Goal: Transaction & Acquisition: Subscribe to service/newsletter

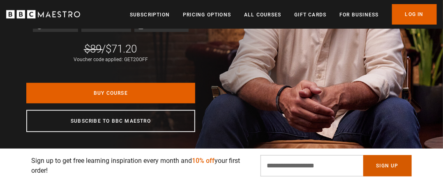
scroll to position [0, 118]
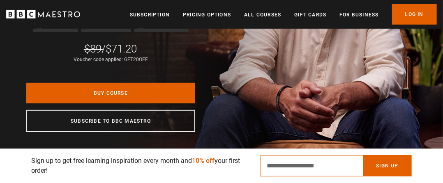
click at [331, 164] on input "Email Address" at bounding box center [312, 165] width 103 height 21
type input "**********"
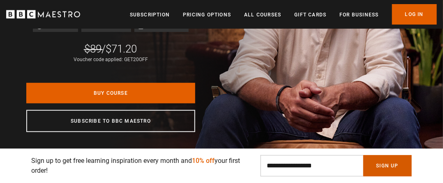
click at [385, 165] on button "Sign Up" at bounding box center [388, 165] width 49 height 21
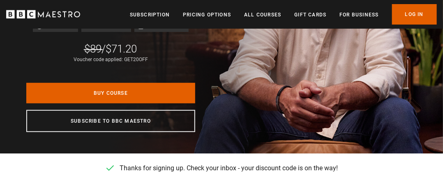
scroll to position [0, 237]
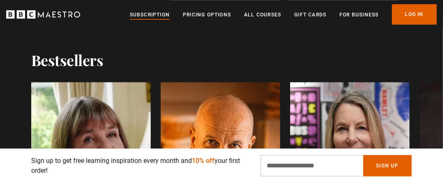
scroll to position [0, 237]
click at [146, 14] on link "Subscription" at bounding box center [150, 15] width 40 height 8
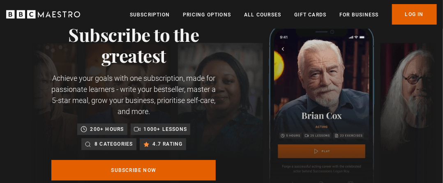
scroll to position [82, 0]
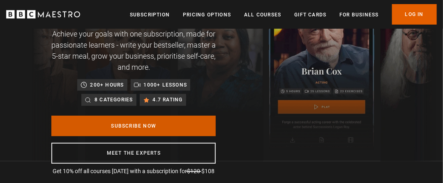
click at [143, 127] on link "Subscribe Now" at bounding box center [133, 126] width 165 height 21
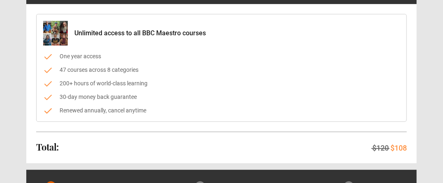
scroll to position [165, 0]
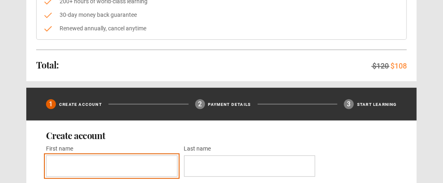
click at [77, 167] on input "First name *" at bounding box center [112, 166] width 132 height 21
type input "******"
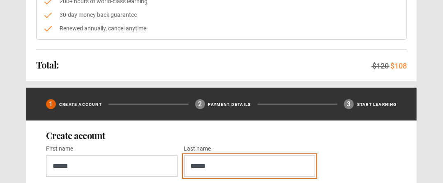
type input "******"
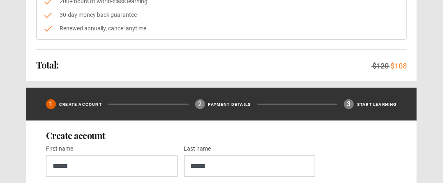
scroll to position [278, 0]
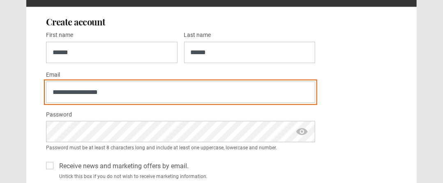
type input "**********"
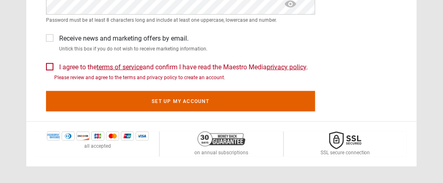
scroll to position [411, 0]
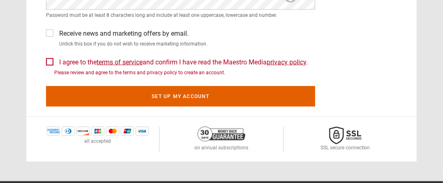
click at [56, 58] on label "I agree to the terms of service and confirm I have read the Maestro Media priva…" at bounding box center [182, 63] width 252 height 10
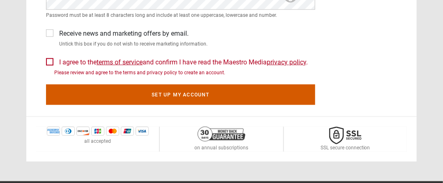
click at [178, 95] on button "Set up my account" at bounding box center [180, 95] width 269 height 21
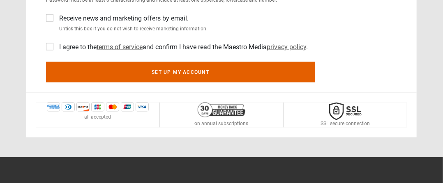
scroll to position [452, 0]
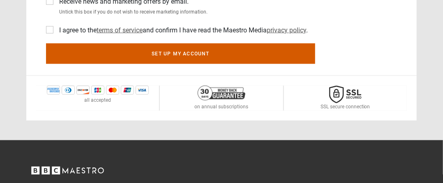
click at [172, 57] on button "Set up my account" at bounding box center [180, 54] width 269 height 21
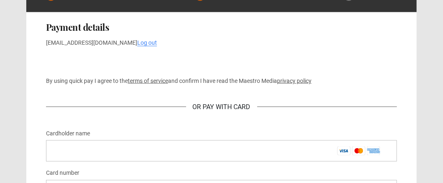
scroll to position [411, 0]
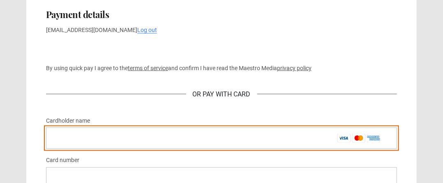
drag, startPoint x: 67, startPoint y: 140, endPoint x: 72, endPoint y: 136, distance: 5.8
click at [68, 140] on input "Cardholder name *" at bounding box center [221, 138] width 351 height 21
click at [116, 137] on input "Cardholder name *" at bounding box center [221, 138] width 351 height 21
drag, startPoint x: 116, startPoint y: 138, endPoint x: 62, endPoint y: 111, distance: 60.3
click at [45, 143] on div "**********" at bounding box center [221, 176] width 391 height 352
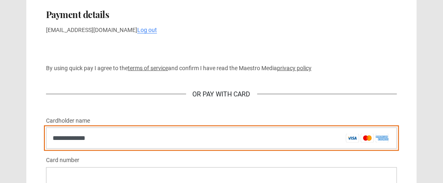
type input "**********"
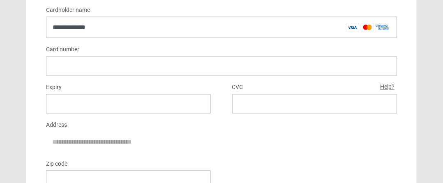
scroll to position [535, 0]
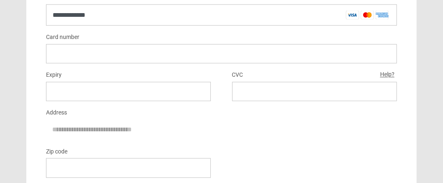
click at [83, 99] on div at bounding box center [128, 91] width 165 height 19
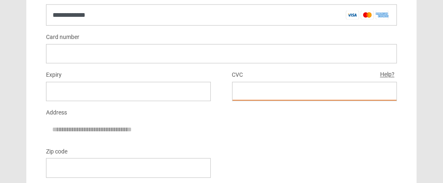
click at [238, 87] on div at bounding box center [314, 91] width 165 height 19
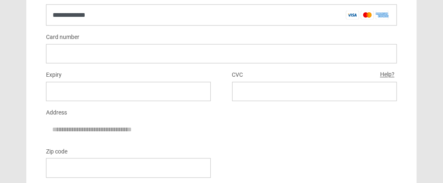
click at [238, 88] on div at bounding box center [314, 91] width 165 height 19
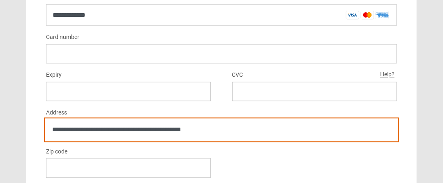
type input "**********"
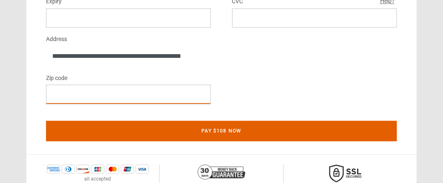
scroll to position [564, 0]
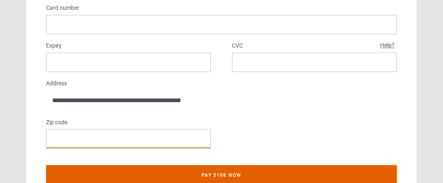
click at [76, 135] on iframe at bounding box center [129, 139] width 152 height 8
click at [72, 133] on div at bounding box center [128, 138] width 165 height 19
drag, startPoint x: 74, startPoint y: 133, endPoint x: 30, endPoint y: 140, distance: 44.2
click at [30, 140] on div "**********" at bounding box center [221, 23] width 391 height 352
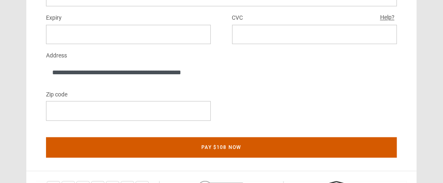
scroll to position [606, 0]
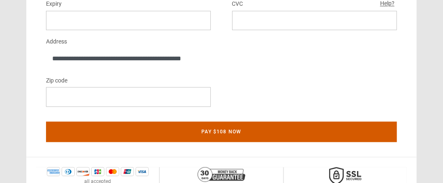
click at [224, 125] on button "Pay $108 now" at bounding box center [221, 132] width 351 height 21
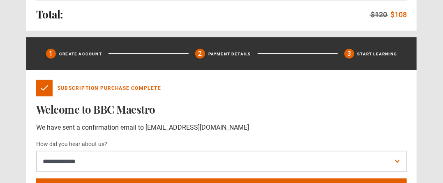
scroll to position [329, 0]
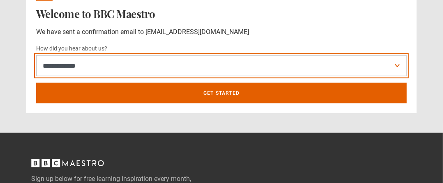
click at [395, 63] on select "**********" at bounding box center [221, 66] width 371 height 21
select select "**********"
click at [36, 56] on select "**********" at bounding box center [221, 66] width 371 height 21
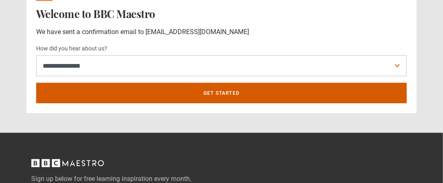
click at [219, 90] on link "Get Started" at bounding box center [221, 93] width 371 height 21
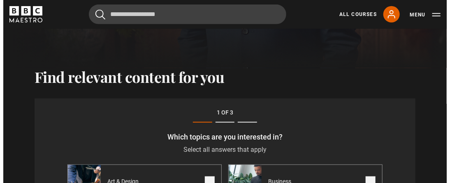
scroll to position [209, 0]
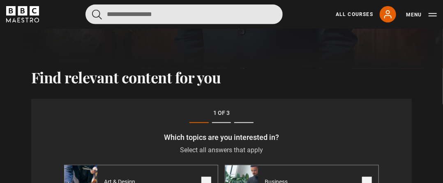
click at [115, 13] on input "Search" at bounding box center [184, 15] width 197 height 20
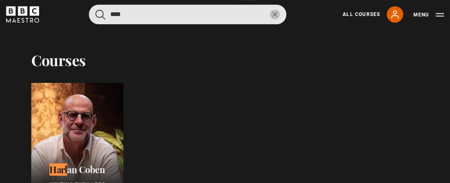
type input "****"
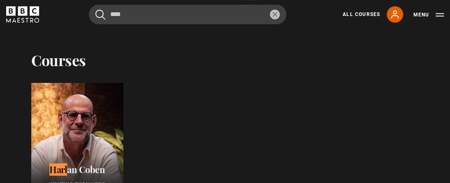
click at [65, 141] on div at bounding box center [77, 148] width 92 height 130
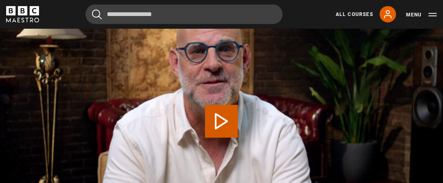
scroll to position [370, 0]
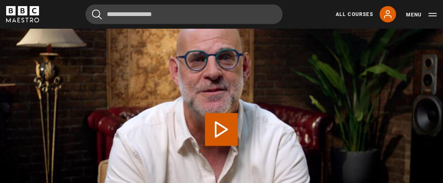
click at [218, 114] on button "Play Video" at bounding box center [221, 130] width 33 height 33
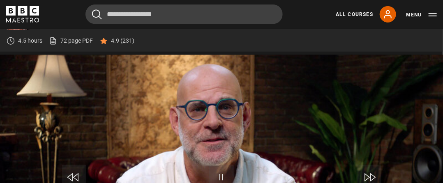
scroll to position [339, 0]
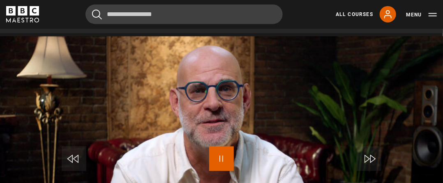
click at [220, 153] on span "Video Player" at bounding box center [221, 159] width 25 height 25
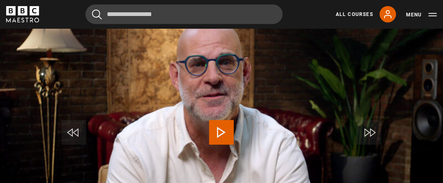
click at [222, 123] on span "Video Player" at bounding box center [221, 133] width 25 height 25
click at [225, 121] on span "Video Player" at bounding box center [221, 133] width 25 height 25
click at [219, 122] on span "Video Player" at bounding box center [221, 133] width 25 height 25
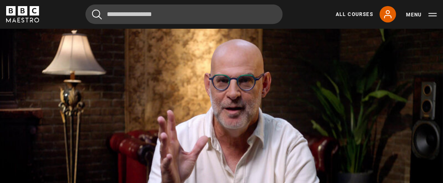
scroll to position [339, 0]
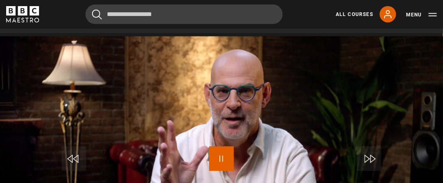
click at [212, 151] on span "Video Player" at bounding box center [221, 159] width 25 height 25
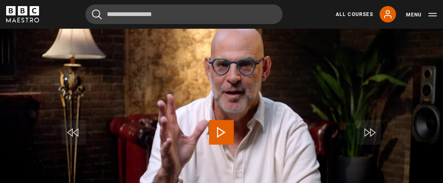
click at [216, 121] on span "Video Player" at bounding box center [221, 133] width 25 height 25
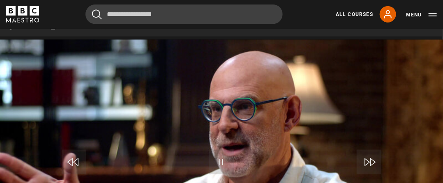
scroll to position [339, 0]
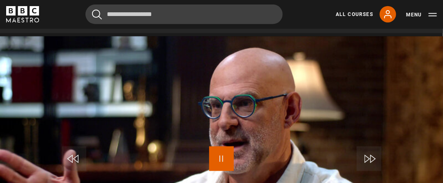
click at [216, 148] on span "Video Player" at bounding box center [221, 159] width 25 height 25
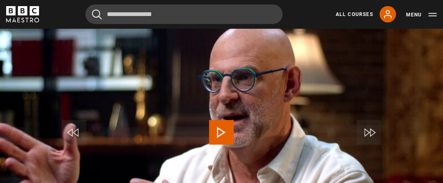
click at [216, 123] on span "Video Player" at bounding box center [221, 133] width 25 height 25
click at [219, 121] on span "Video Player" at bounding box center [221, 133] width 25 height 25
click at [225, 121] on span "Video Player" at bounding box center [221, 133] width 25 height 25
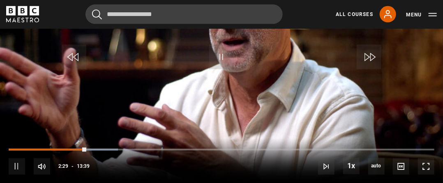
scroll to position [447, 0]
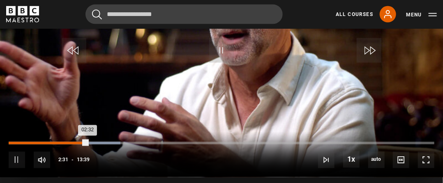
drag, startPoint x: 86, startPoint y: 130, endPoint x: 74, endPoint y: 133, distance: 12.0
click at [74, 133] on div "10s Skip Back 10 seconds Pause 10s Skip Forward 10 seconds Loaded : 26.25% 02:0…" at bounding box center [221, 155] width 443 height 46
click at [75, 142] on div "Loaded : 26.25% 02:07 02:32" at bounding box center [222, 143] width 426 height 2
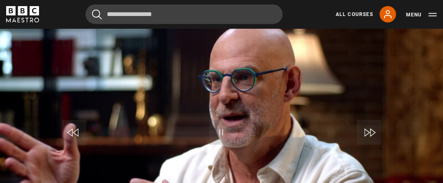
scroll to position [406, 0]
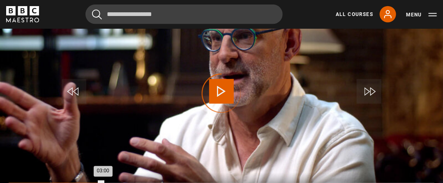
drag, startPoint x: 116, startPoint y: 175, endPoint x: 102, endPoint y: 176, distance: 14.4
click at [102, 183] on div "03:00" at bounding box center [56, 184] width 95 height 2
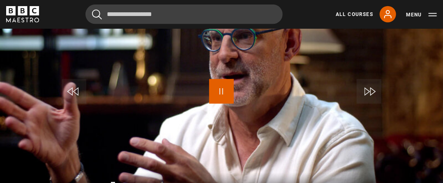
click at [227, 80] on span "Video Player" at bounding box center [221, 91] width 25 height 25
